Goal: Task Accomplishment & Management: Use online tool/utility

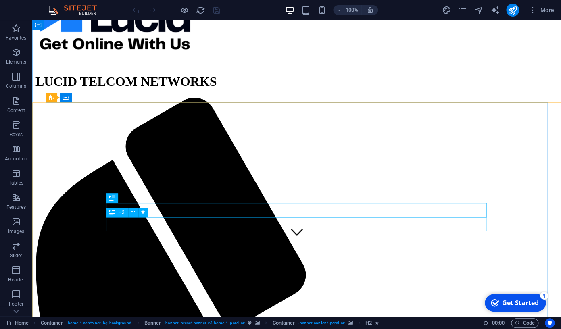
scroll to position [86, 0]
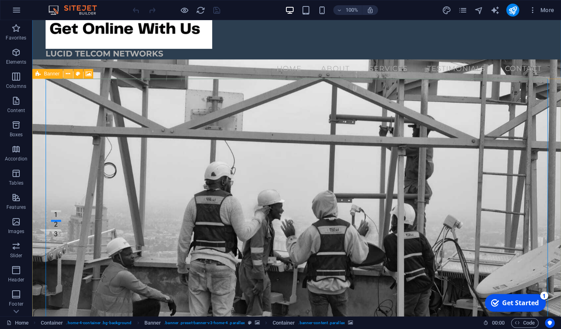
click at [69, 75] on icon at bounding box center [68, 74] width 4 height 8
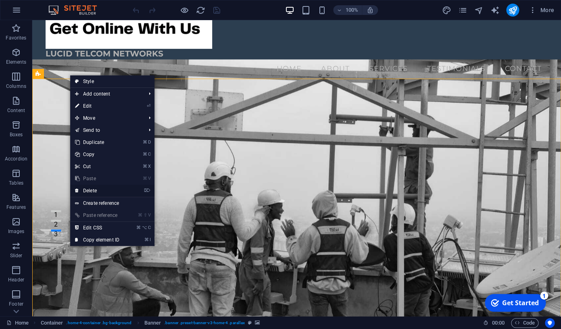
click at [95, 192] on link "⌦ Delete" at bounding box center [97, 191] width 54 height 12
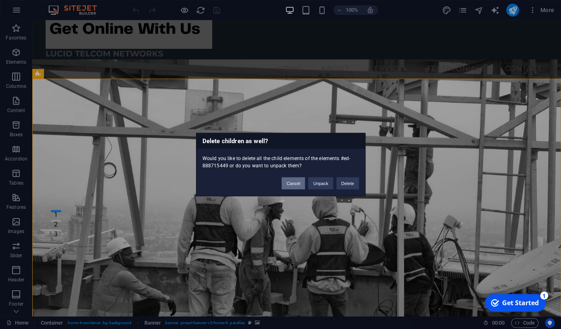
click at [297, 183] on button "Cancel" at bounding box center [293, 184] width 23 height 12
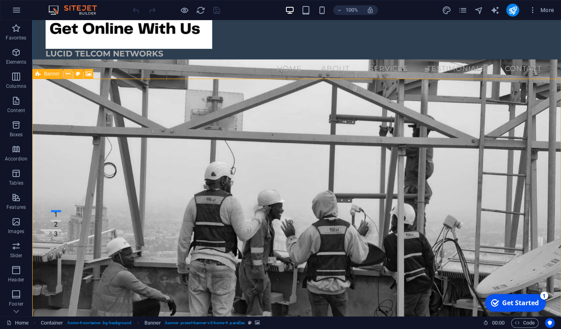
click at [69, 75] on icon at bounding box center [68, 74] width 4 height 8
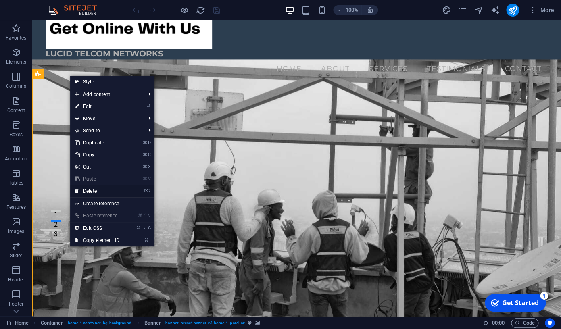
click at [88, 191] on link "⌦ Delete" at bounding box center [97, 191] width 54 height 12
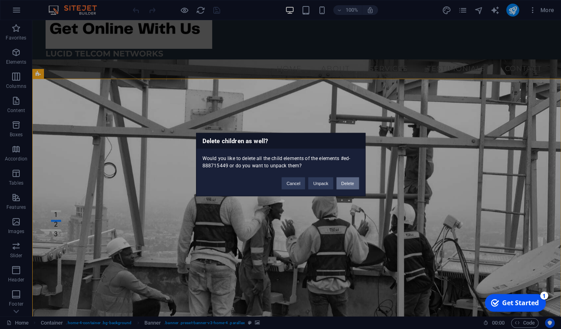
click at [346, 187] on button "Delete" at bounding box center [348, 184] width 23 height 12
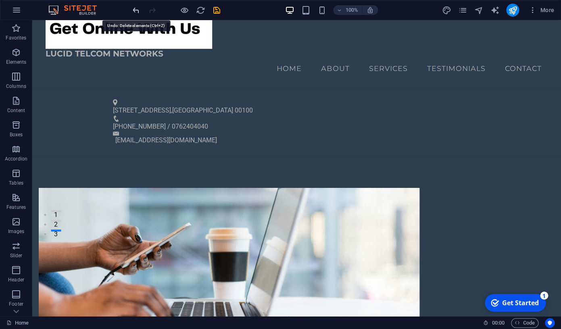
click at [136, 13] on icon "undo" at bounding box center [136, 10] width 9 height 9
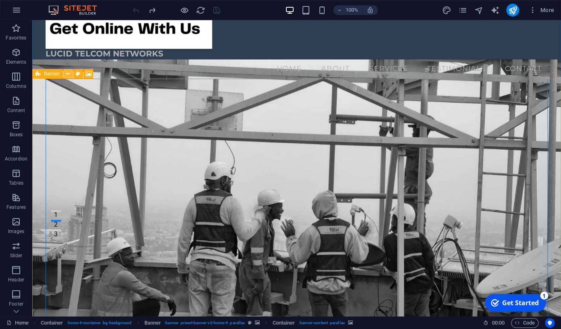
click at [67, 73] on icon at bounding box center [68, 74] width 4 height 8
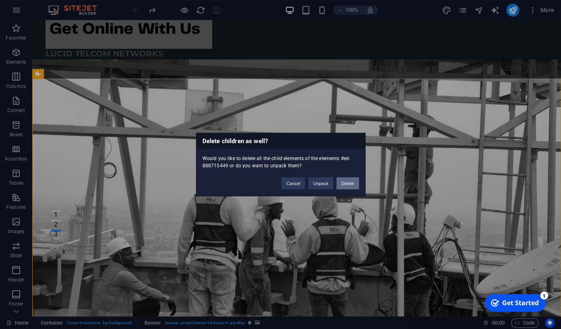
click at [349, 184] on button "Delete" at bounding box center [348, 184] width 23 height 12
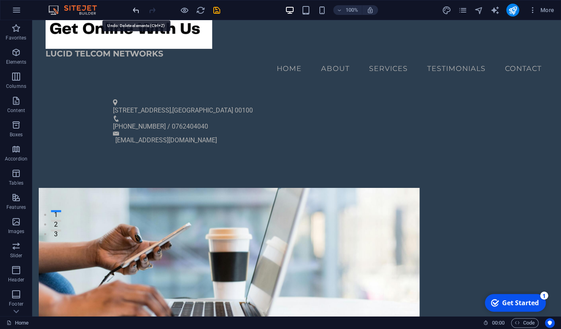
click at [137, 12] on icon "undo" at bounding box center [136, 10] width 9 height 9
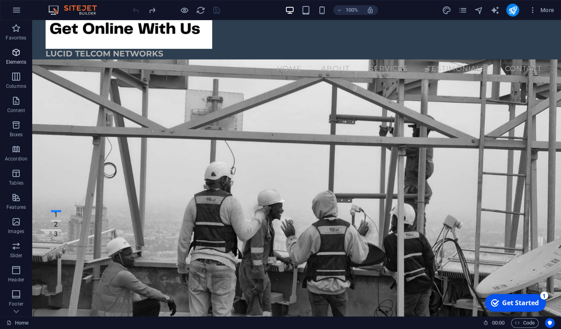
click at [21, 50] on icon "button" at bounding box center [16, 53] width 10 height 10
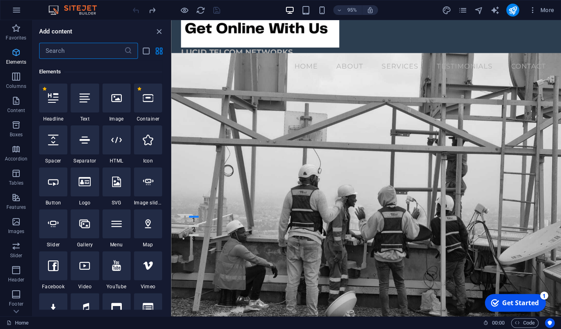
scroll to position [86, 0]
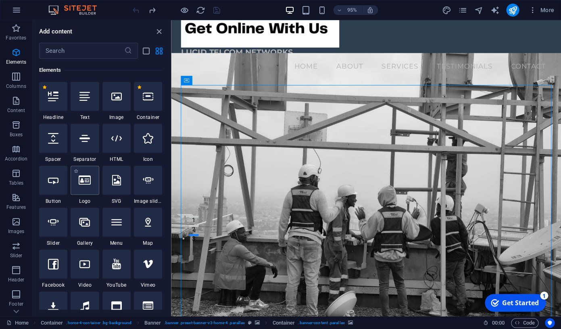
click at [93, 182] on div at bounding box center [85, 180] width 28 height 29
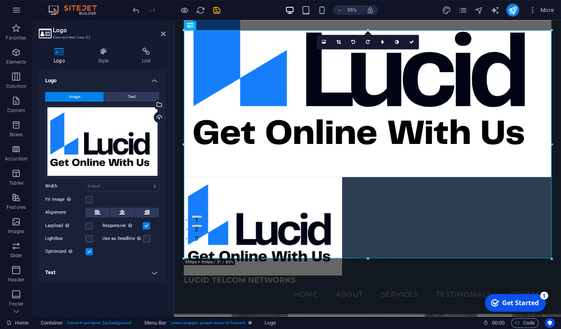
scroll to position [0, 0]
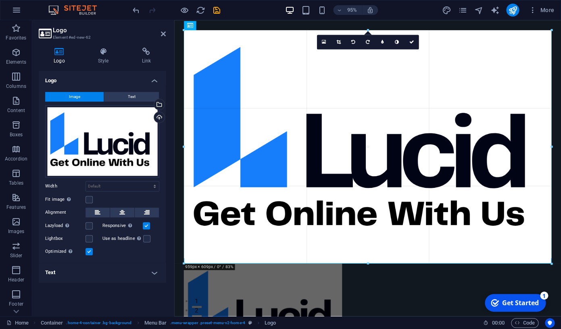
drag, startPoint x: 553, startPoint y: 142, endPoint x: 560, endPoint y: 144, distance: 7.3
click at [560, 144] on div "Drag here to replace the existing content. Press “Ctrl” if you want to create a…" at bounding box center [367, 168] width 387 height 296
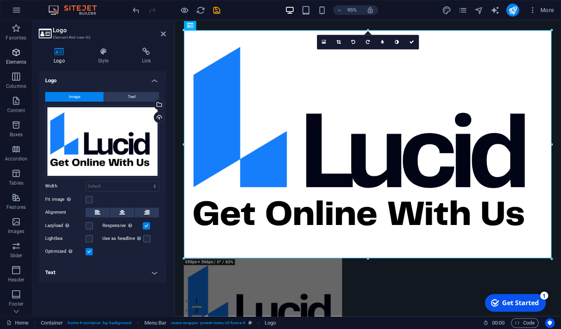
click at [17, 60] on p "Elements" at bounding box center [16, 62] width 21 height 6
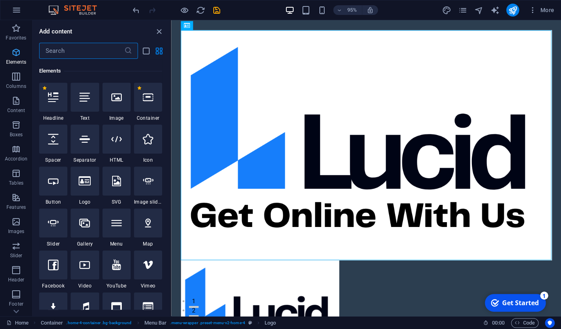
scroll to position [86, 0]
click at [111, 106] on div at bounding box center [117, 96] width 28 height 29
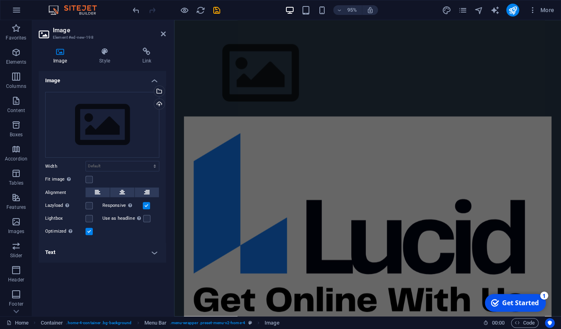
scroll to position [429, 0]
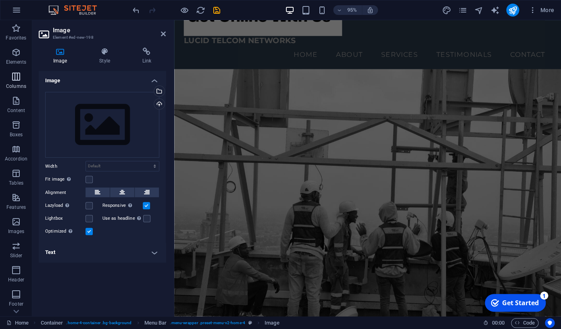
click at [18, 77] on icon "button" at bounding box center [16, 77] width 10 height 10
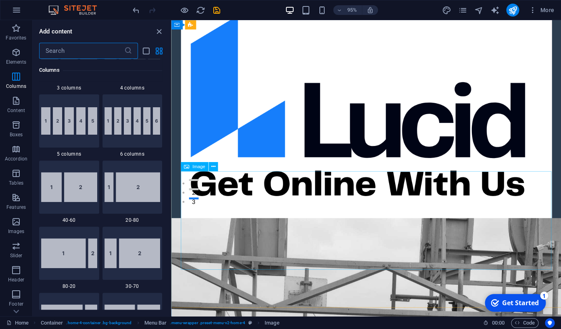
scroll to position [120, 0]
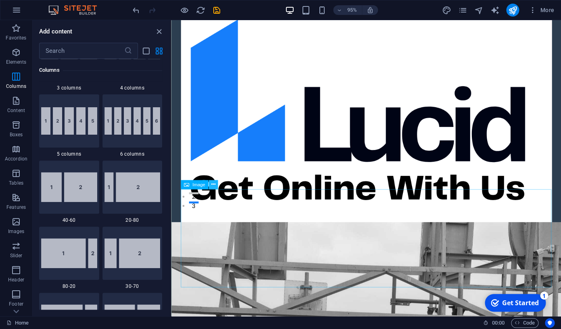
click at [213, 185] on icon at bounding box center [213, 184] width 4 height 8
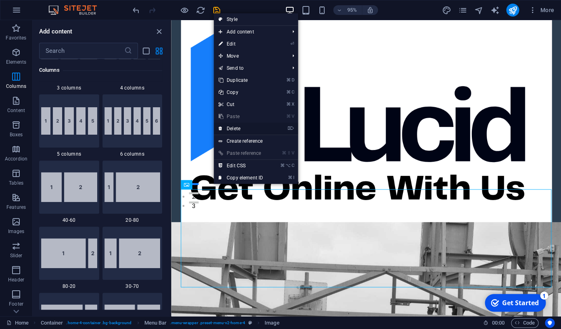
click at [242, 130] on link "⌦ Delete" at bounding box center [241, 129] width 54 height 12
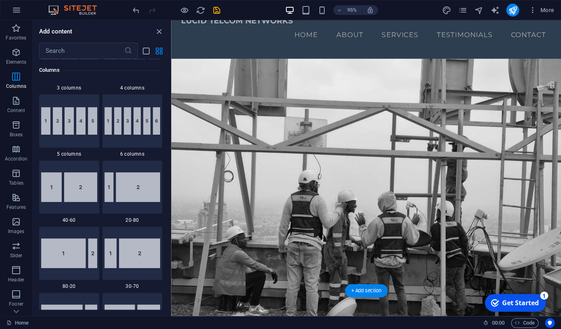
scroll to position [350, 0]
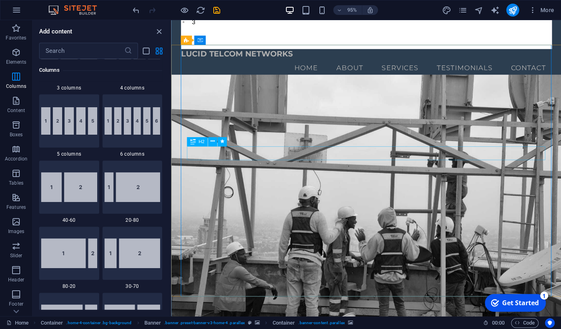
scroll to position [312, 0]
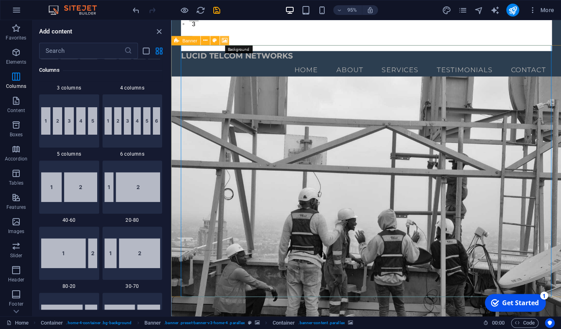
click at [224, 42] on icon at bounding box center [225, 41] width 6 height 8
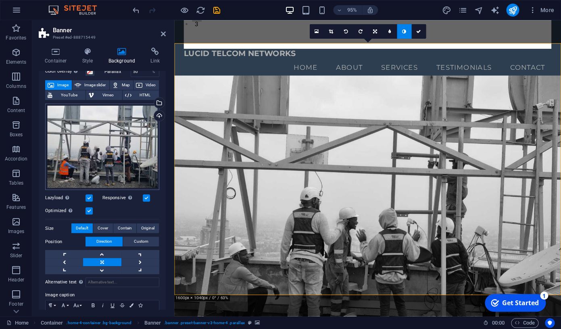
scroll to position [42, 0]
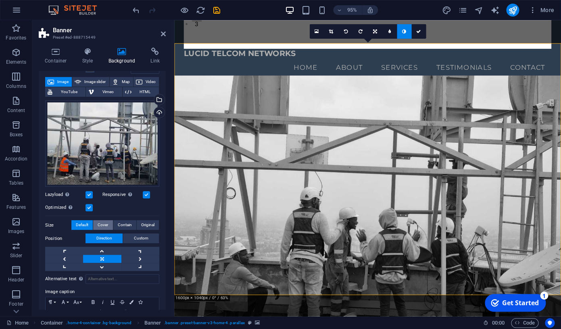
click at [105, 226] on span "Cover" at bounding box center [103, 225] width 10 height 10
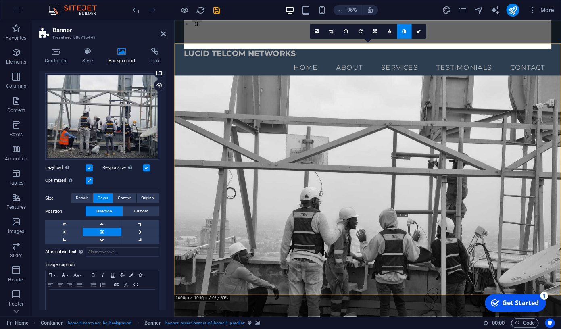
click at [101, 234] on link at bounding box center [102, 232] width 38 height 8
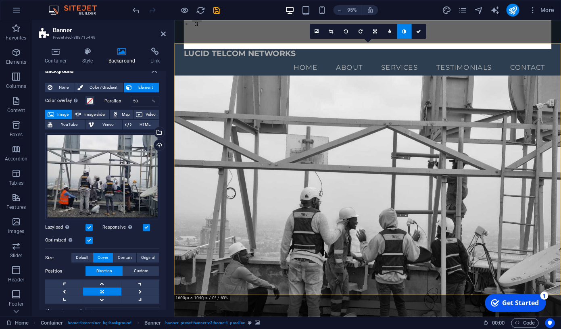
scroll to position [0, 0]
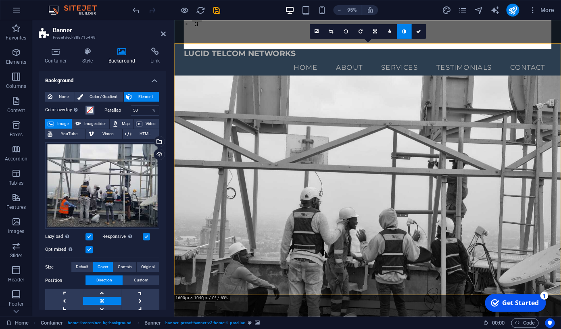
click at [90, 110] on span at bounding box center [90, 110] width 6 height 6
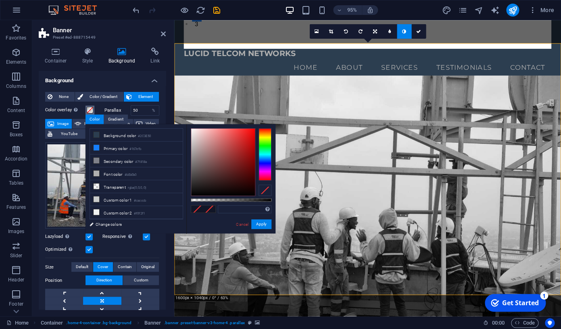
click at [90, 110] on span at bounding box center [90, 110] width 6 height 6
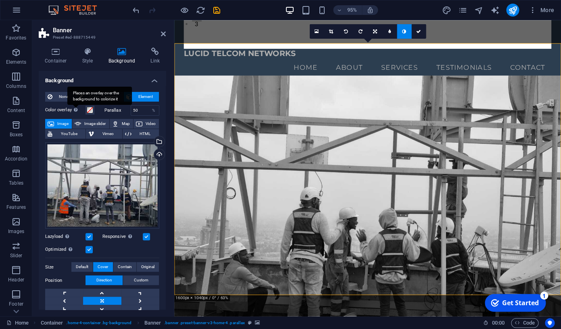
click at [77, 105] on div "Places an overlay over the background to colorize it" at bounding box center [99, 96] width 65 height 18
click at [86, 110] on button "Color overlay Places an overlay over the background to colorize it" at bounding box center [90, 110] width 9 height 9
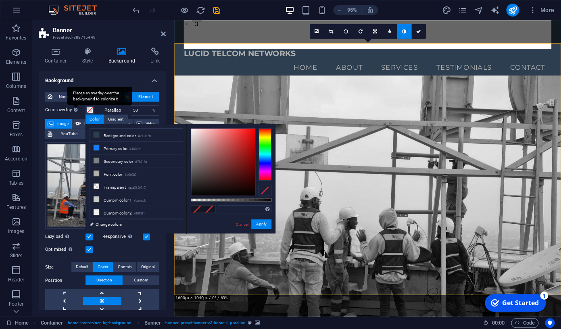
click at [77, 105] on div "Places an overlay over the background to colorize it" at bounding box center [99, 96] width 65 height 18
click at [86, 110] on button "Color overlay Places an overlay over the background to colorize it" at bounding box center [90, 110] width 9 height 9
click at [60, 110] on label "Color overlay Places an overlay over the background to colorize it" at bounding box center [65, 110] width 40 height 10
click at [86, 110] on button "Color overlay Places an overlay over the background to colorize it" at bounding box center [90, 110] width 9 height 9
click at [243, 226] on link "Cancel" at bounding box center [242, 225] width 14 height 6
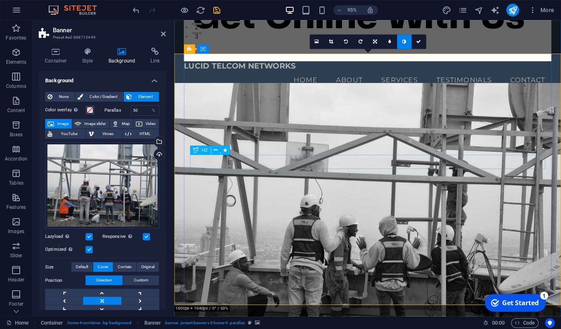
scroll to position [298, 0]
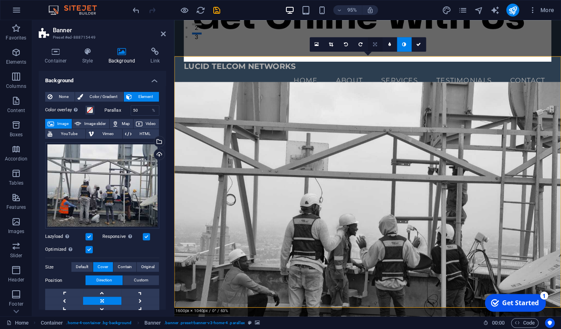
click at [375, 43] on icon at bounding box center [375, 44] width 4 height 4
click at [361, 45] on icon at bounding box center [361, 44] width 4 height 4
click at [361, 45] on icon at bounding box center [360, 44] width 4 height 4
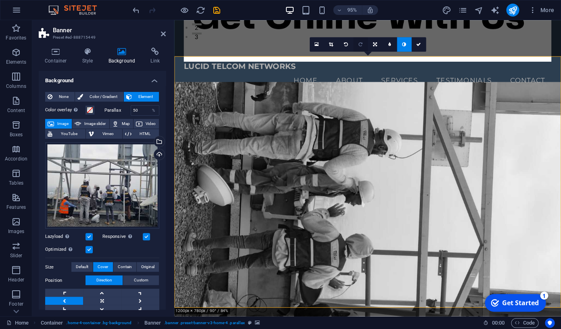
click at [361, 46] on icon at bounding box center [360, 44] width 4 height 4
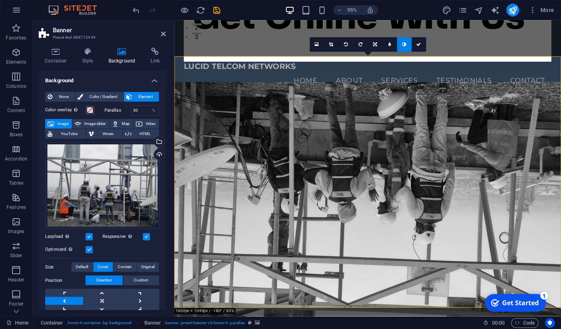
click at [361, 46] on icon at bounding box center [360, 44] width 4 height 4
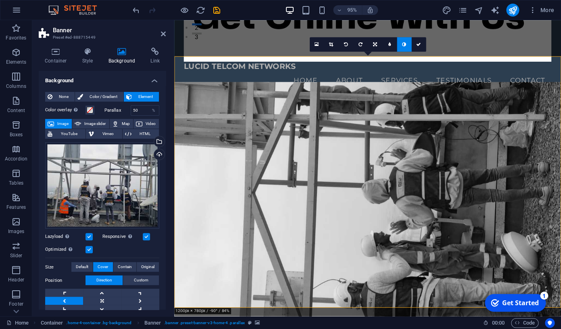
click at [361, 46] on icon at bounding box center [360, 44] width 4 height 4
